Goal: Find specific page/section: Find specific page/section

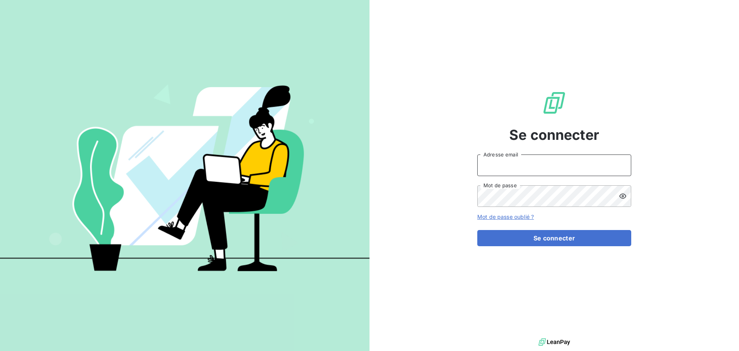
click at [566, 172] on input "Adresse email" at bounding box center [554, 165] width 154 height 22
type input "[EMAIL_ADDRESS][DOMAIN_NAME]"
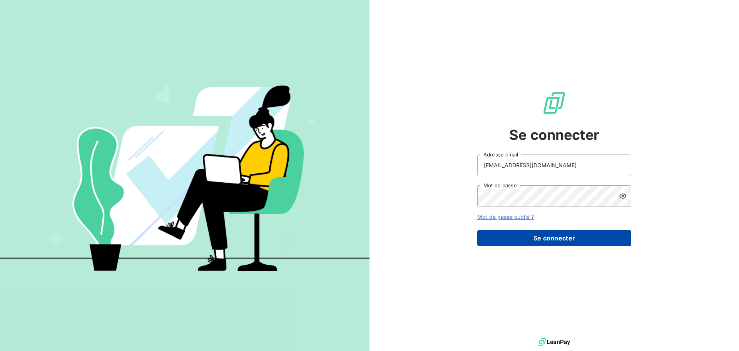
click at [592, 243] on button "Se connecter" at bounding box center [554, 238] width 154 height 16
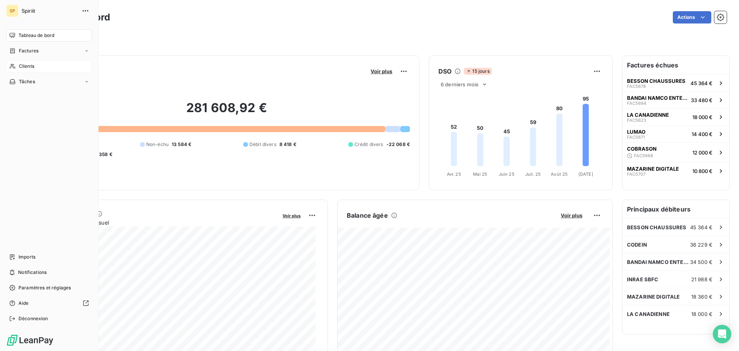
click at [31, 65] on span "Clients" at bounding box center [26, 66] width 15 height 7
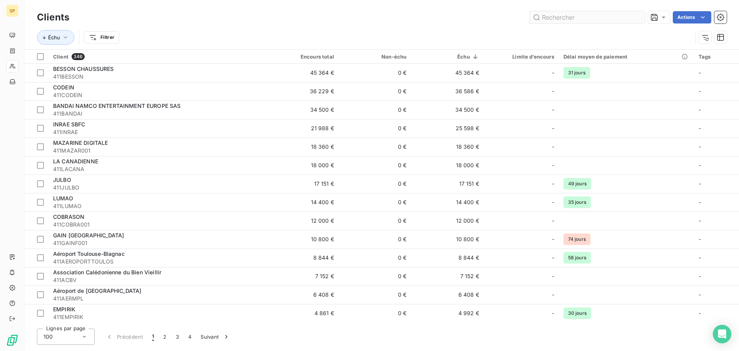
click at [596, 17] on input "text" at bounding box center [587, 17] width 115 height 12
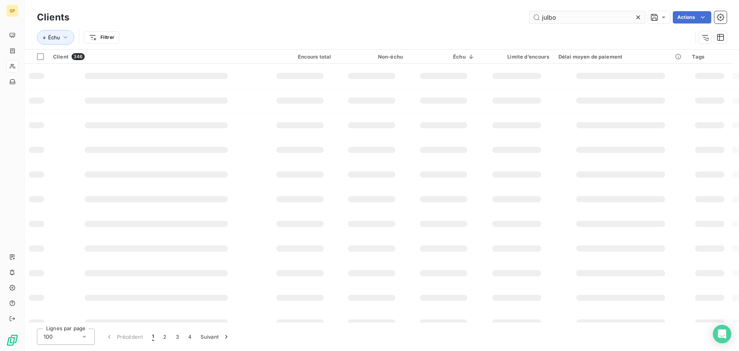
type input "julbo"
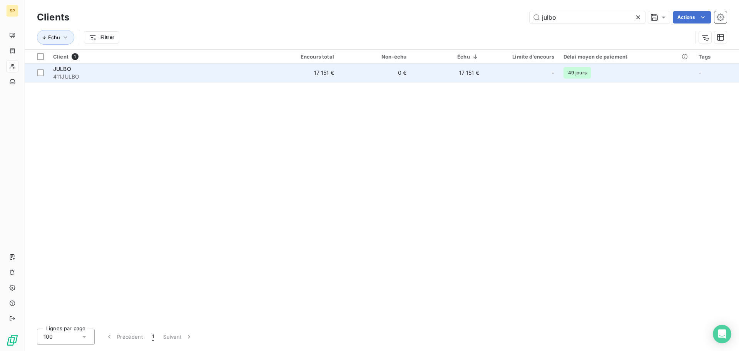
click at [72, 70] on div "JULBO" at bounding box center [157, 69] width 208 height 8
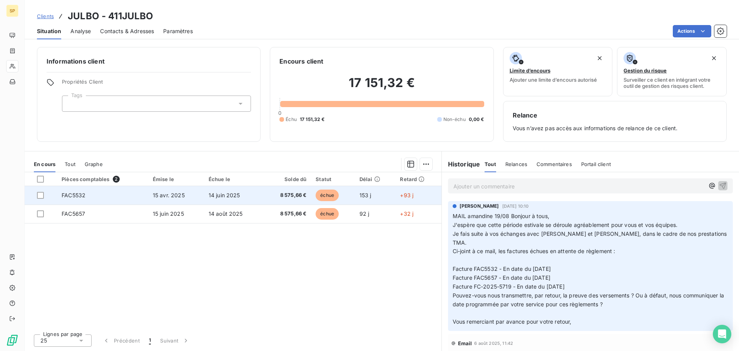
click at [75, 195] on span "FAC5532" at bounding box center [74, 195] width 24 height 7
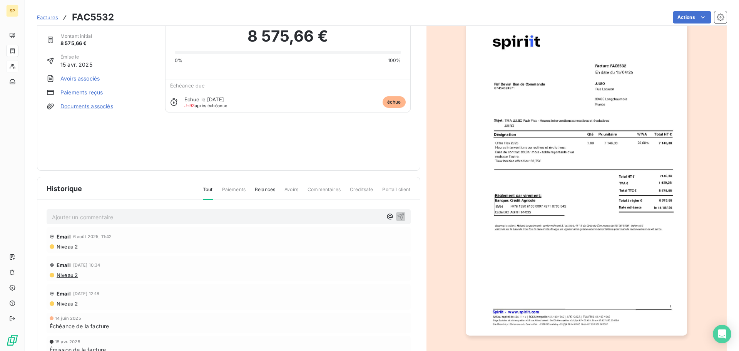
scroll to position [46, 0]
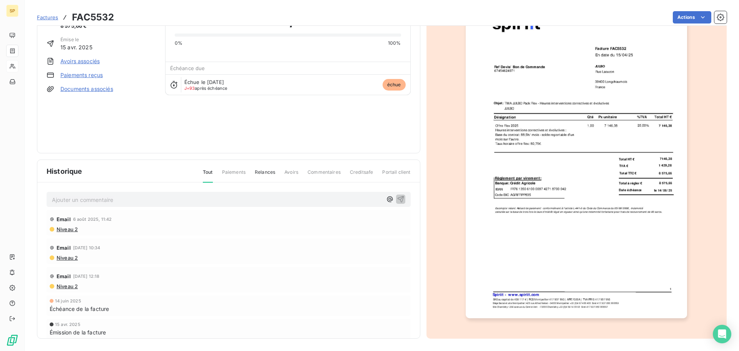
click at [592, 207] on img "button" at bounding box center [576, 161] width 221 height 313
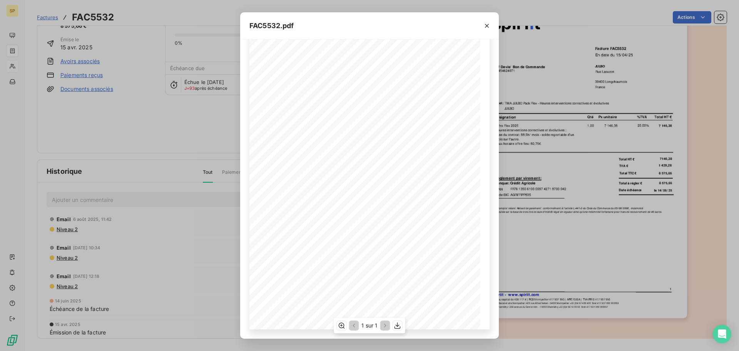
scroll to position [52, 0]
click at [397, 325] on icon "button" at bounding box center [398, 325] width 6 height 7
click at [486, 24] on icon "button" at bounding box center [487, 26] width 8 height 8
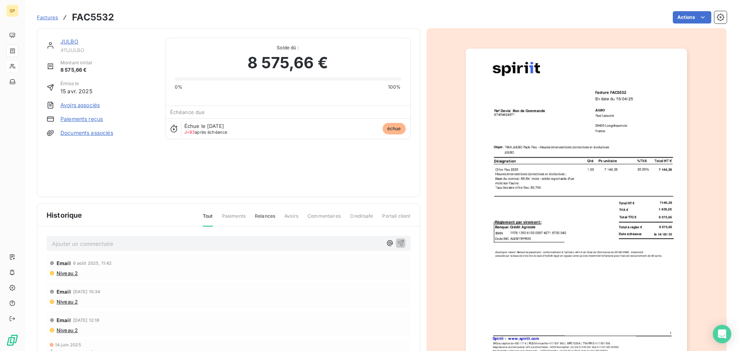
scroll to position [0, 0]
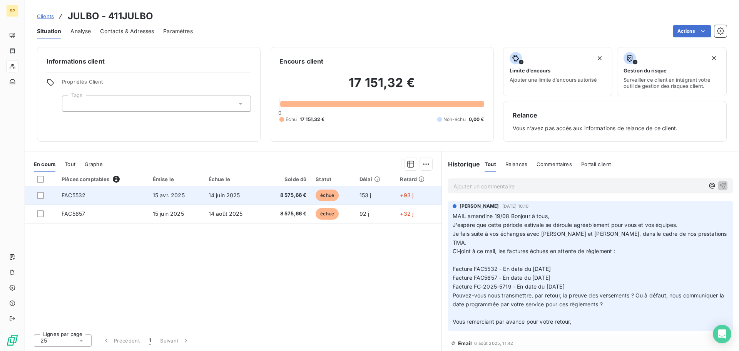
click at [116, 192] on td "FAC5532" at bounding box center [102, 195] width 91 height 18
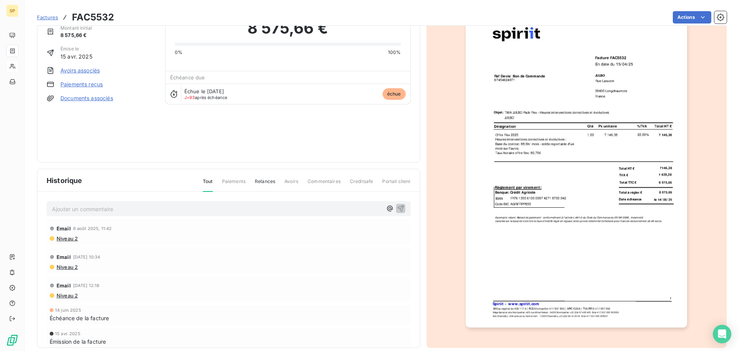
scroll to position [46, 0]
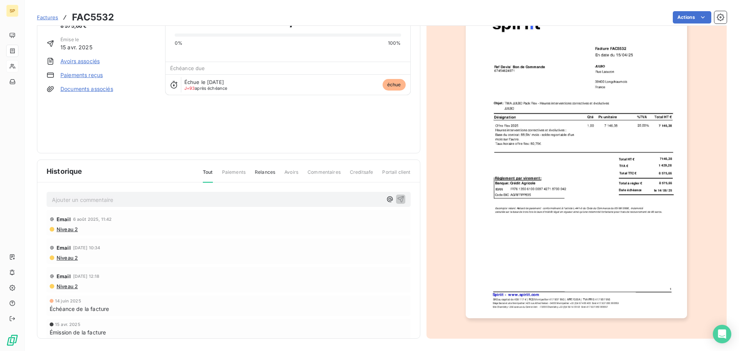
click at [571, 197] on img "button" at bounding box center [576, 161] width 221 height 313
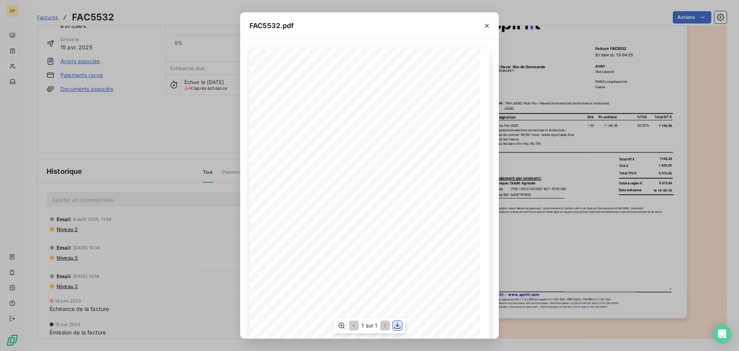
click at [399, 325] on icon "button" at bounding box center [398, 325] width 8 height 8
click at [486, 26] on icon "button" at bounding box center [487, 26] width 8 height 8
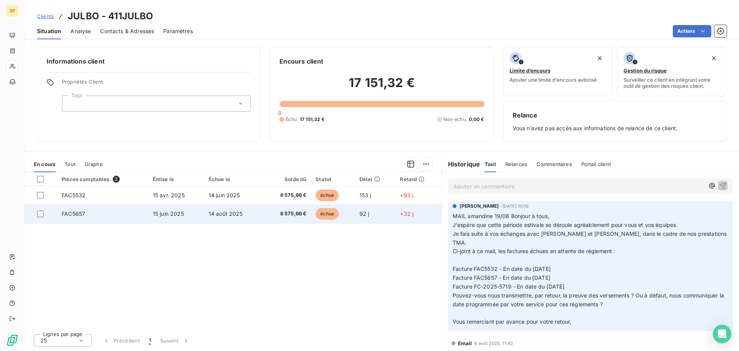
click at [113, 214] on td "FAC5657" at bounding box center [102, 213] width 91 height 18
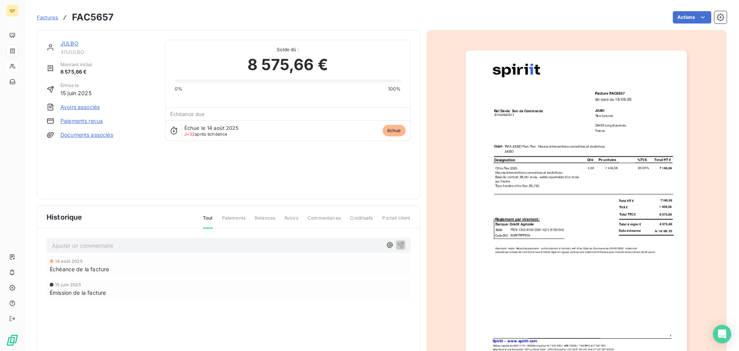
click at [605, 94] on img "button" at bounding box center [576, 206] width 221 height 313
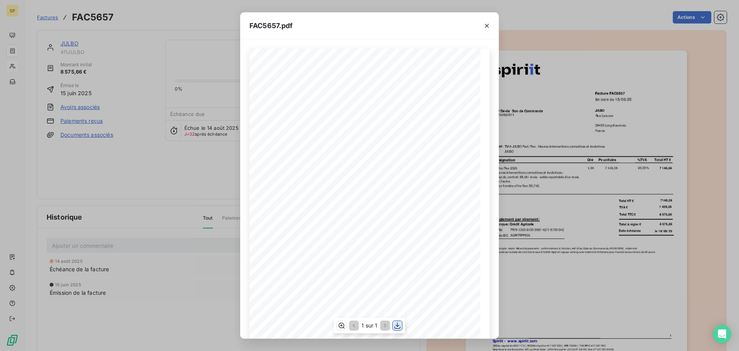
click at [394, 326] on icon "button" at bounding box center [398, 325] width 8 height 8
click at [487, 22] on icon "button" at bounding box center [487, 26] width 8 height 8
